Goal: Task Accomplishment & Management: Manage account settings

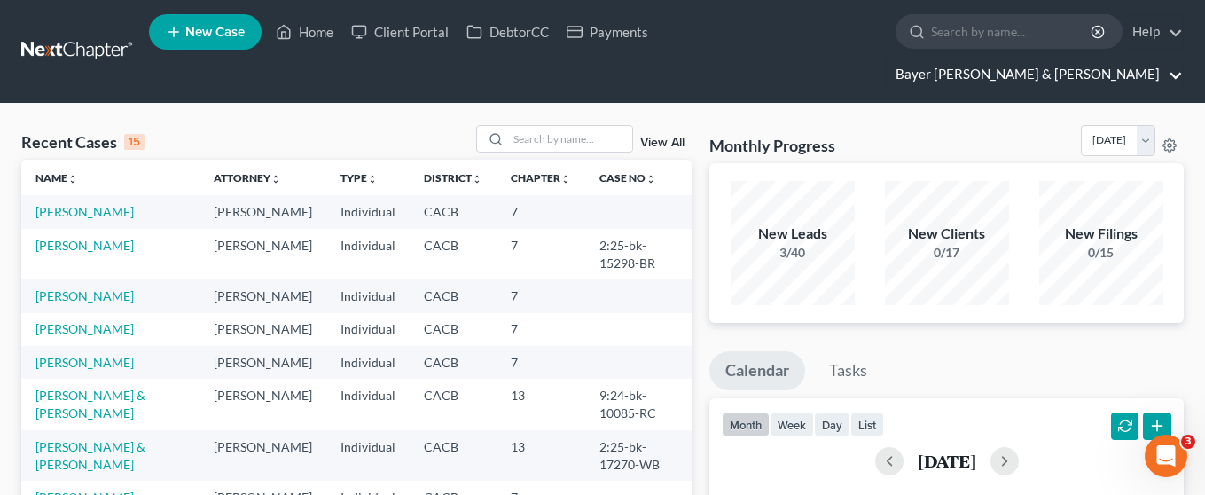
click at [1128, 59] on link "Bayer [PERSON_NAME] & [PERSON_NAME]" at bounding box center [1035, 75] width 296 height 32
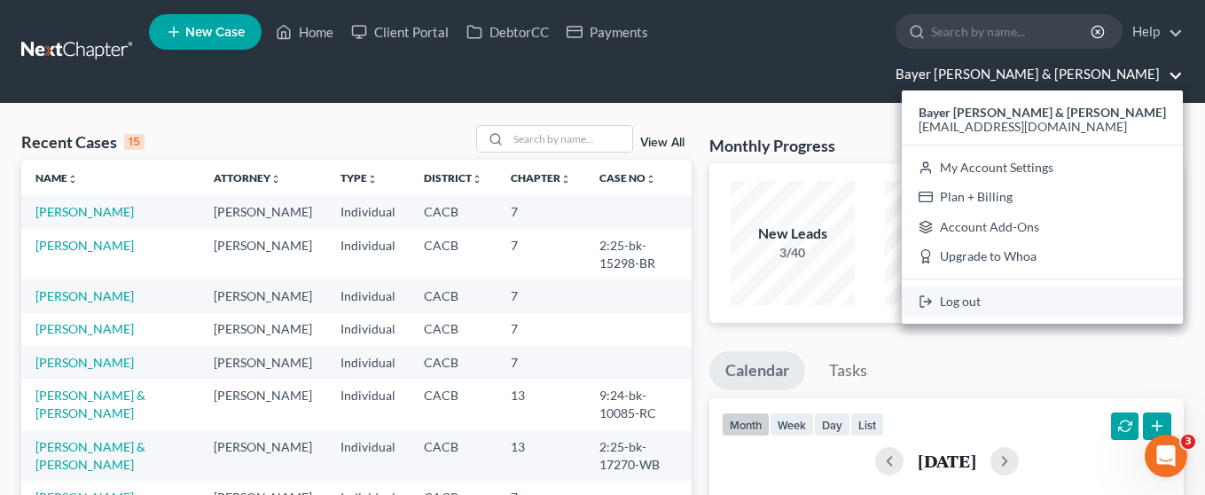
click at [1062, 286] on link "Log out" at bounding box center [1042, 301] width 281 height 30
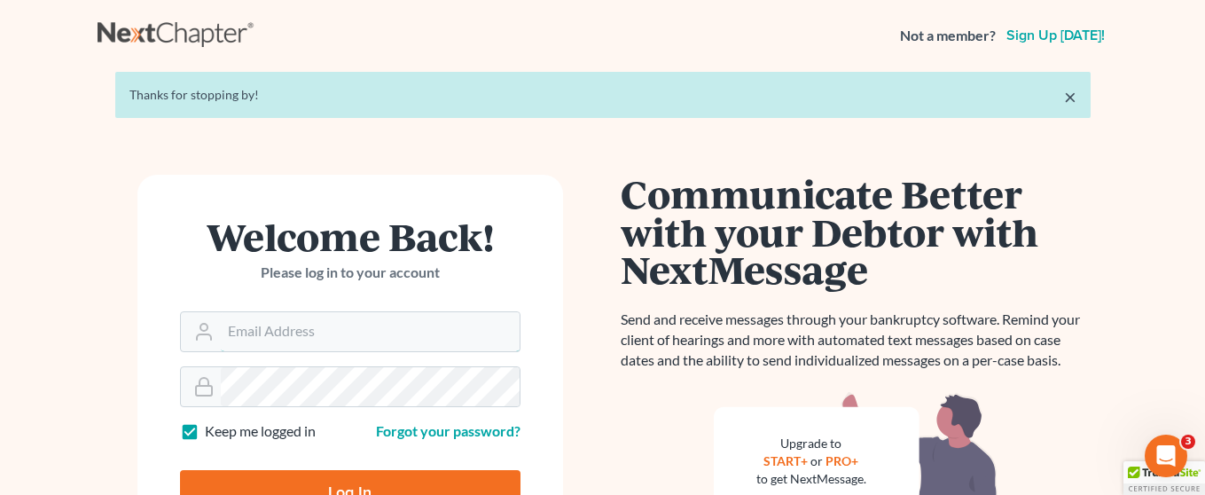
type input "bribwl@gmail.com"
drag, startPoint x: 350, startPoint y: 483, endPoint x: 354, endPoint y: 474, distance: 9.6
click at [350, 482] on input "Log In" at bounding box center [350, 492] width 340 height 44
type input "Thinking..."
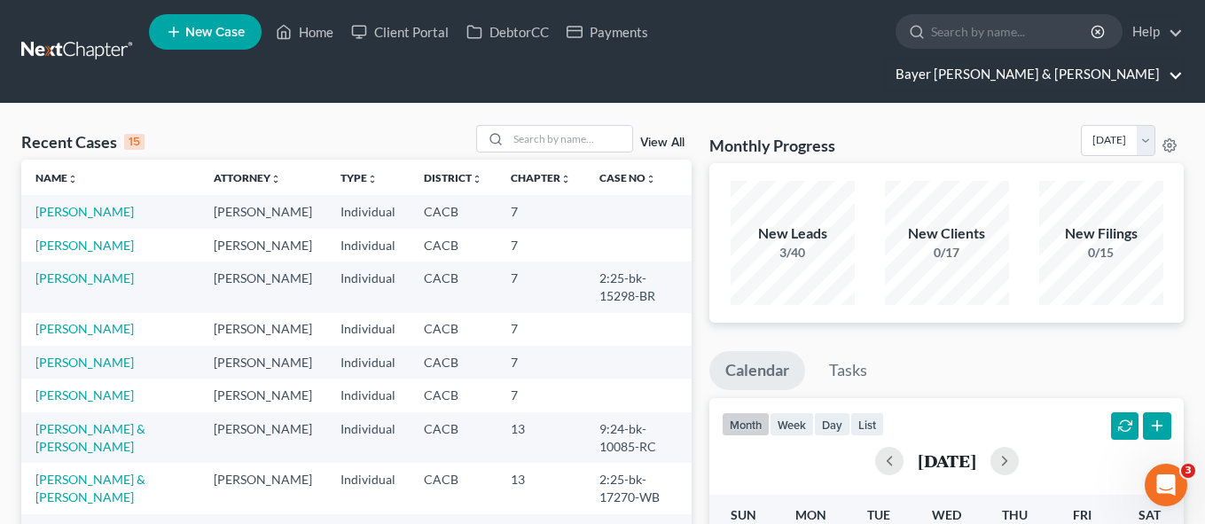
click at [1135, 59] on link "Bayer Wishman & Leotta" at bounding box center [1035, 75] width 296 height 32
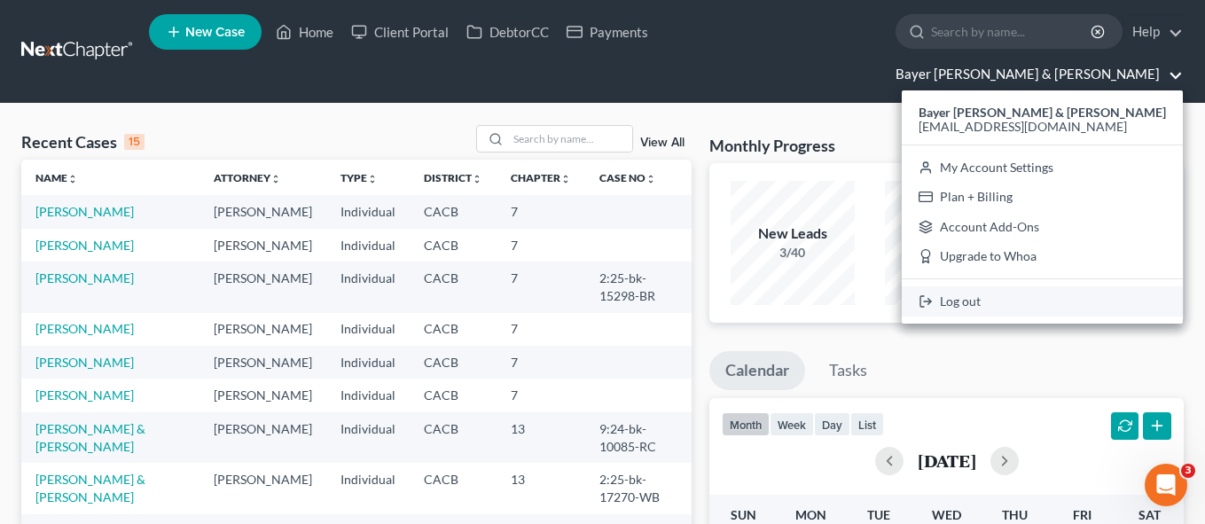
click at [1073, 286] on link "Log out" at bounding box center [1042, 301] width 281 height 30
